Goal: Transaction & Acquisition: Purchase product/service

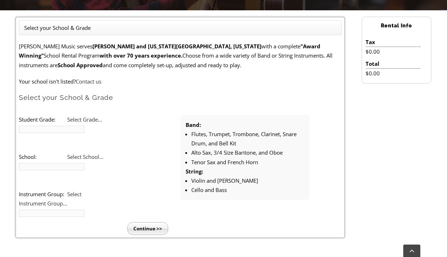
scroll to position [177, 0]
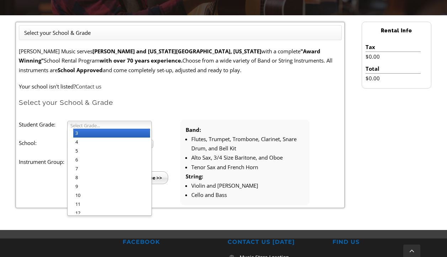
drag, startPoint x: 90, startPoint y: 124, endPoint x: 93, endPoint y: 134, distance: 11.1
click at [91, 124] on span "Select Grade..." at bounding box center [106, 125] width 72 height 9
click at [87, 134] on li "3" at bounding box center [111, 133] width 77 height 9
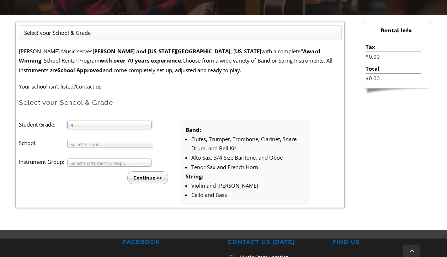
click at [86, 141] on span "Select School..." at bounding box center [106, 144] width 73 height 9
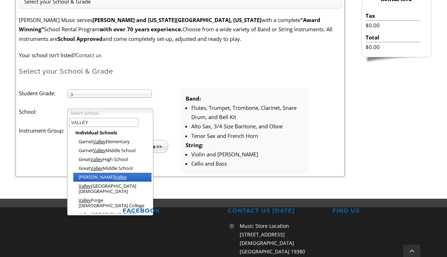
scroll to position [248, 0]
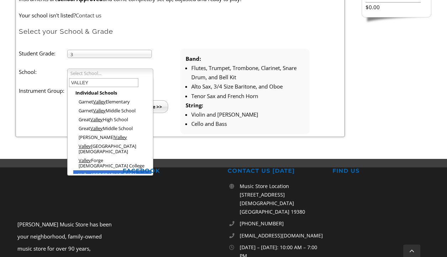
type input "VALLEY"
click at [114, 170] on li "Valley Forge Elementary" at bounding box center [112, 174] width 78 height 9
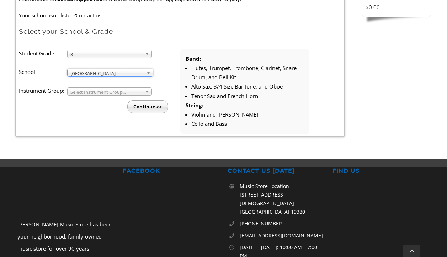
click at [105, 94] on span "Select Instrument Group..." at bounding box center [106, 92] width 72 height 9
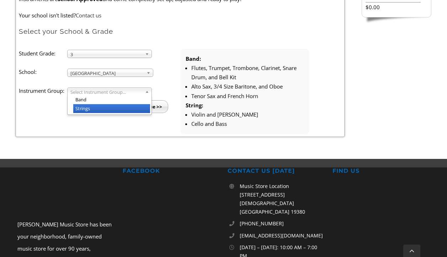
click at [107, 109] on li "Strings" at bounding box center [111, 108] width 77 height 9
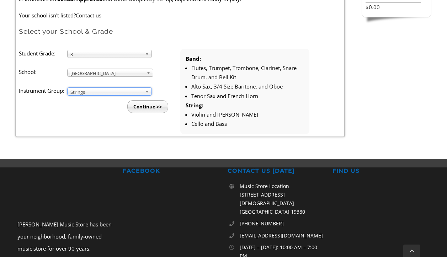
click at [147, 111] on input "Continue >>" at bounding box center [147, 106] width 41 height 13
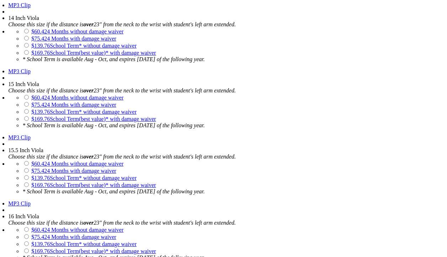
scroll to position [1101, 0]
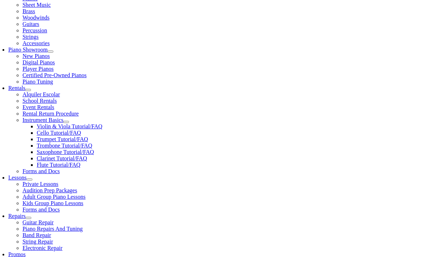
scroll to position [178, 0]
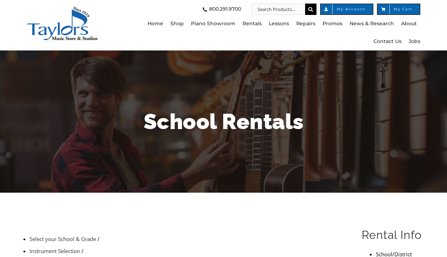
type input "1"
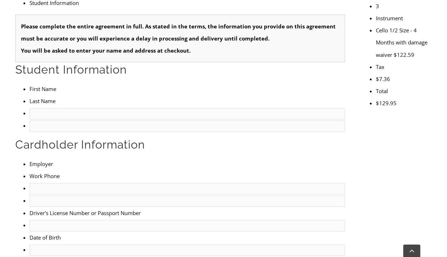
scroll to position [36, 0]
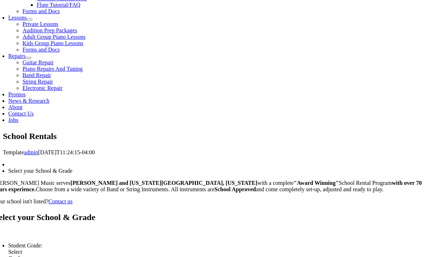
scroll to position [152, 0]
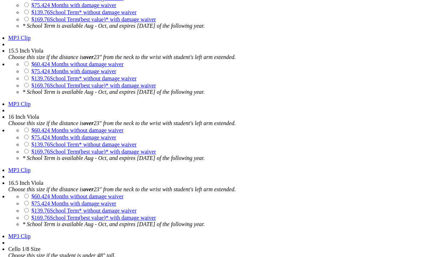
scroll to position [1243, 0]
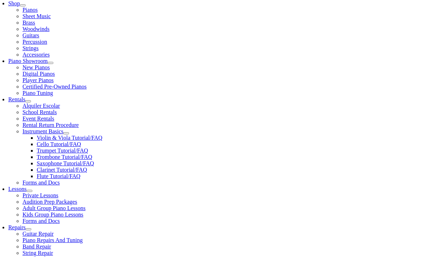
scroll to position [178, 0]
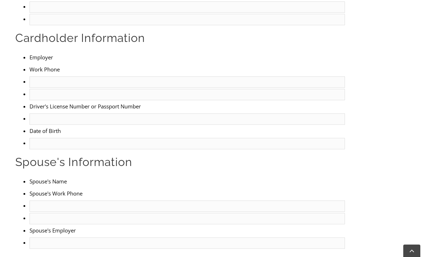
scroll to position [307, 0]
type input "2"
